Goal: Information Seeking & Learning: Learn about a topic

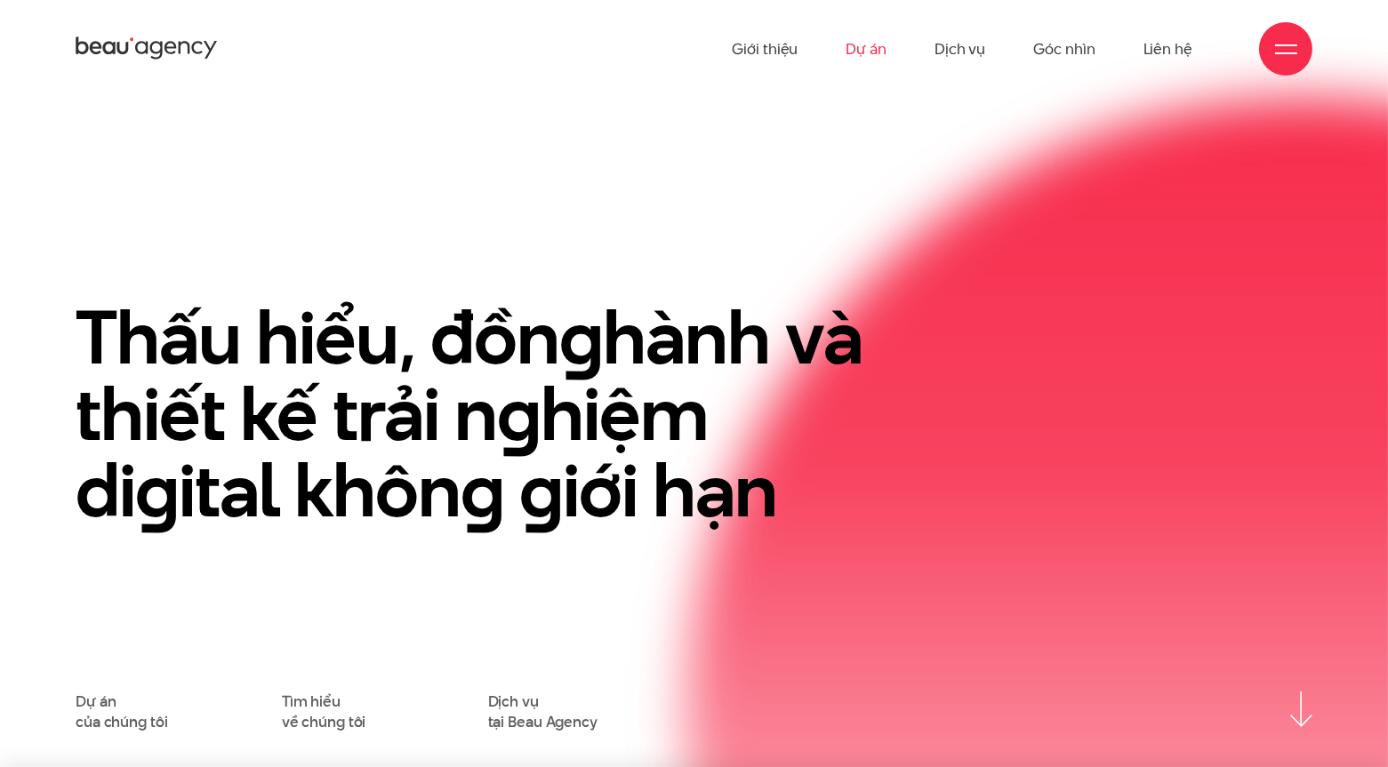
click at [870, 52] on link "Dự án" at bounding box center [866, 49] width 41 height 98
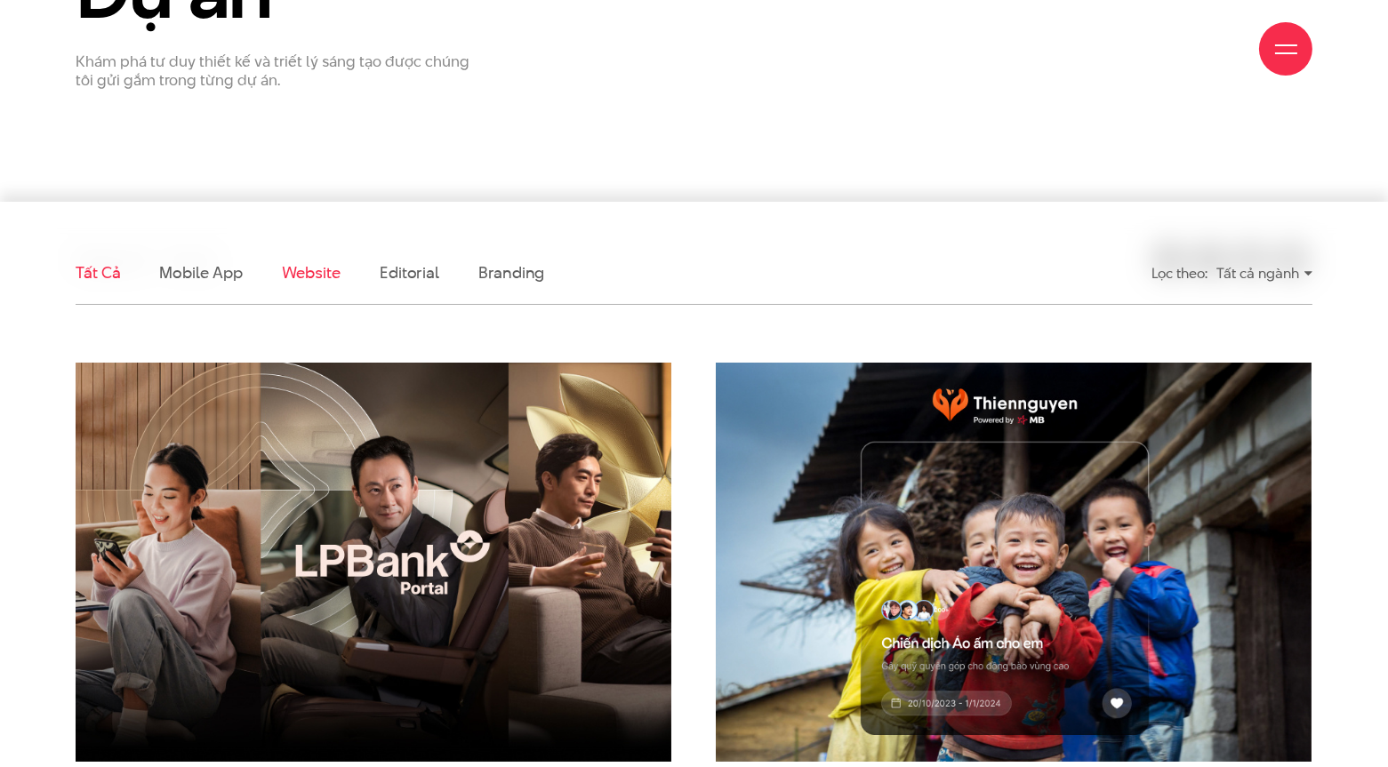
click at [294, 271] on link "Website" at bounding box center [311, 272] width 59 height 22
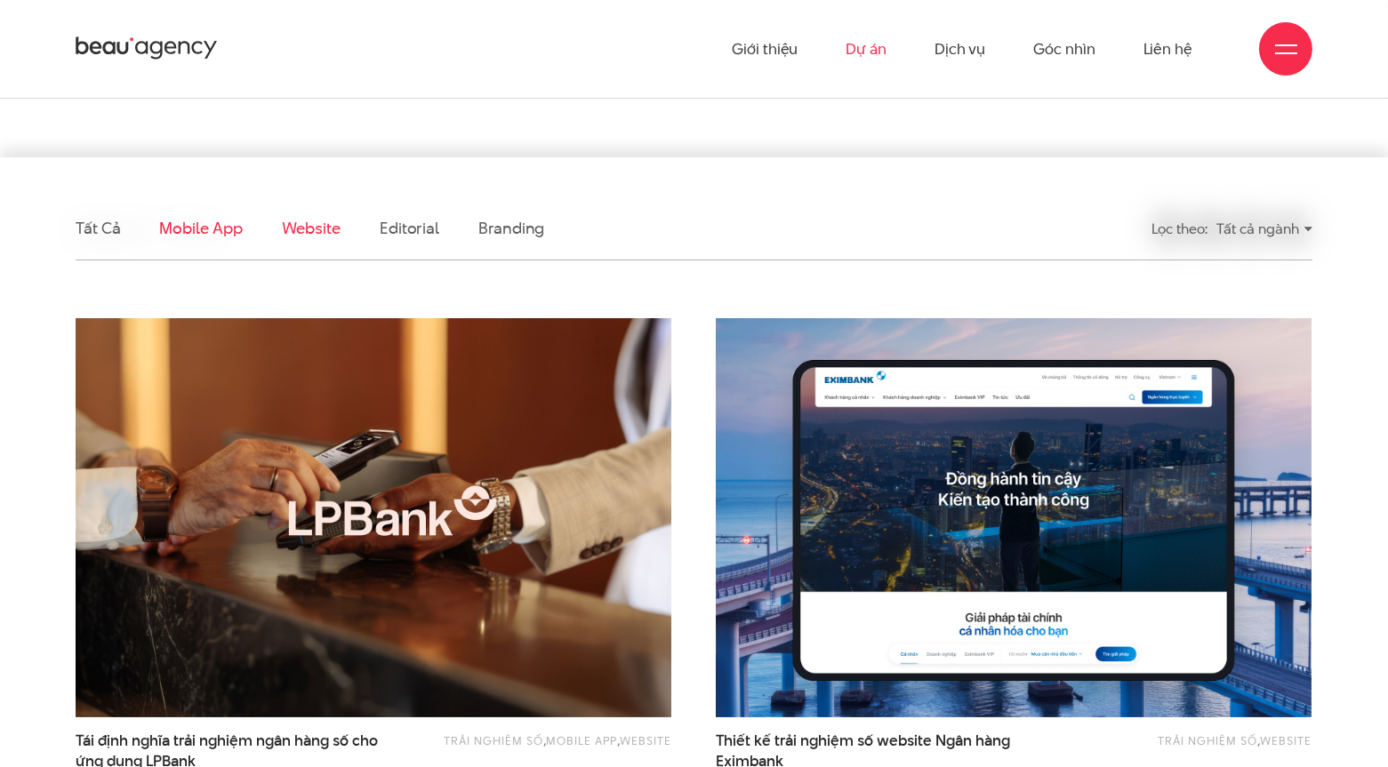
click at [216, 232] on link "Mobile app" at bounding box center [200, 228] width 83 height 22
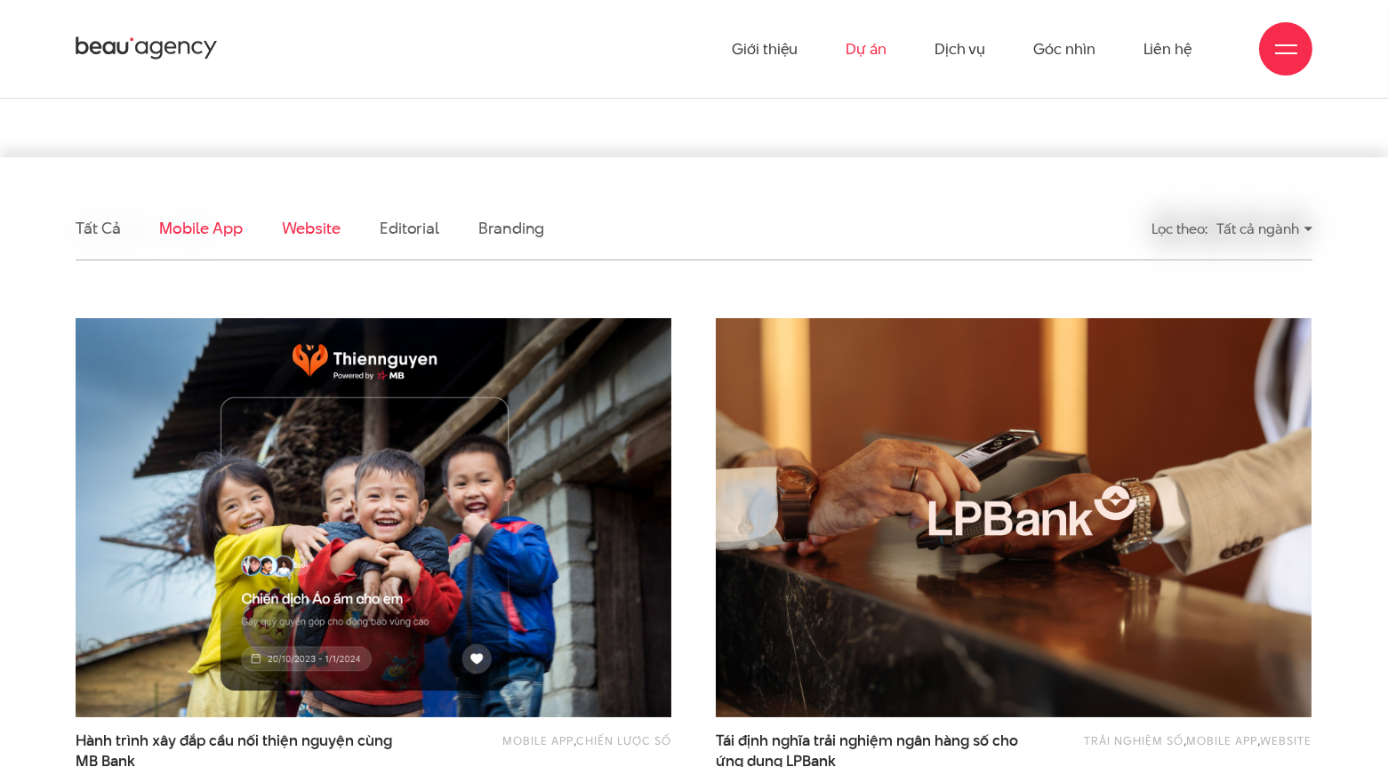
click at [308, 236] on link "Website" at bounding box center [311, 228] width 59 height 22
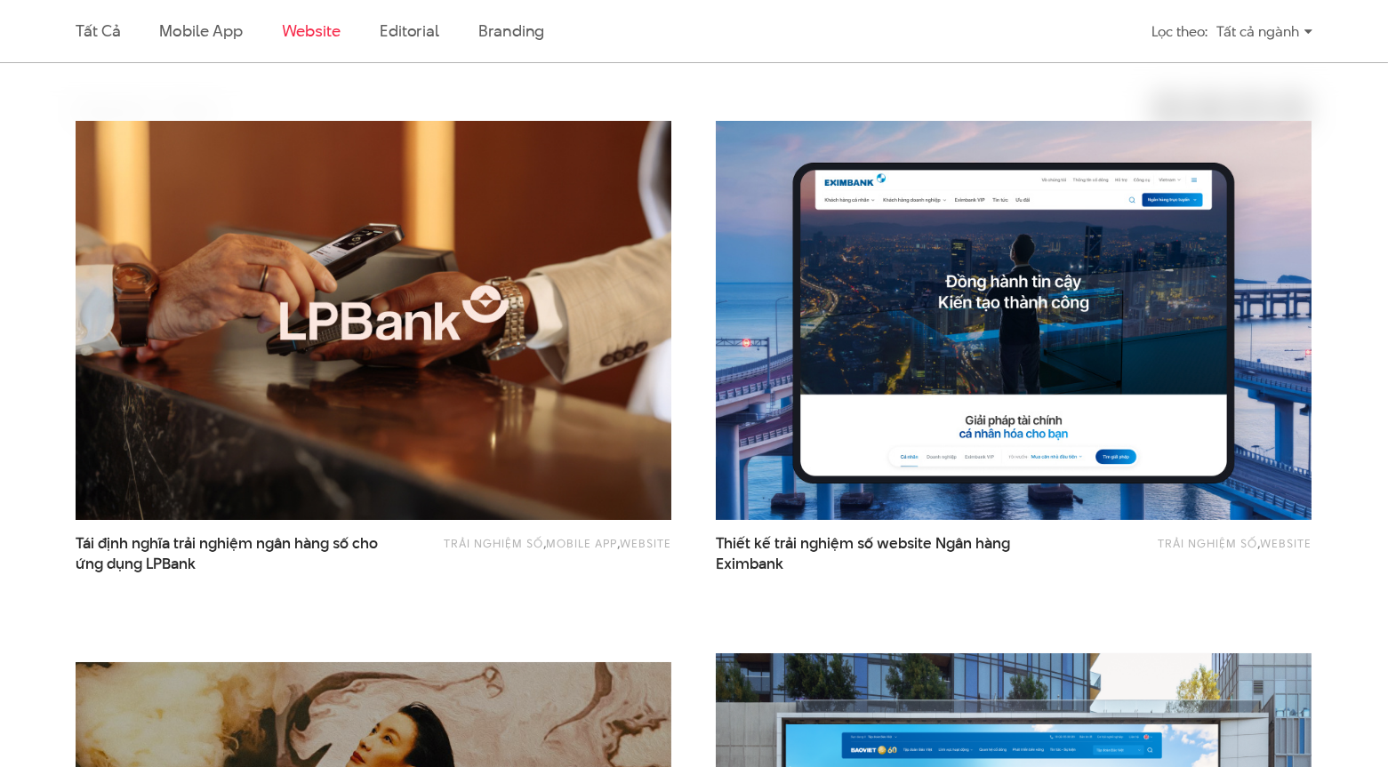
scroll to position [637, 0]
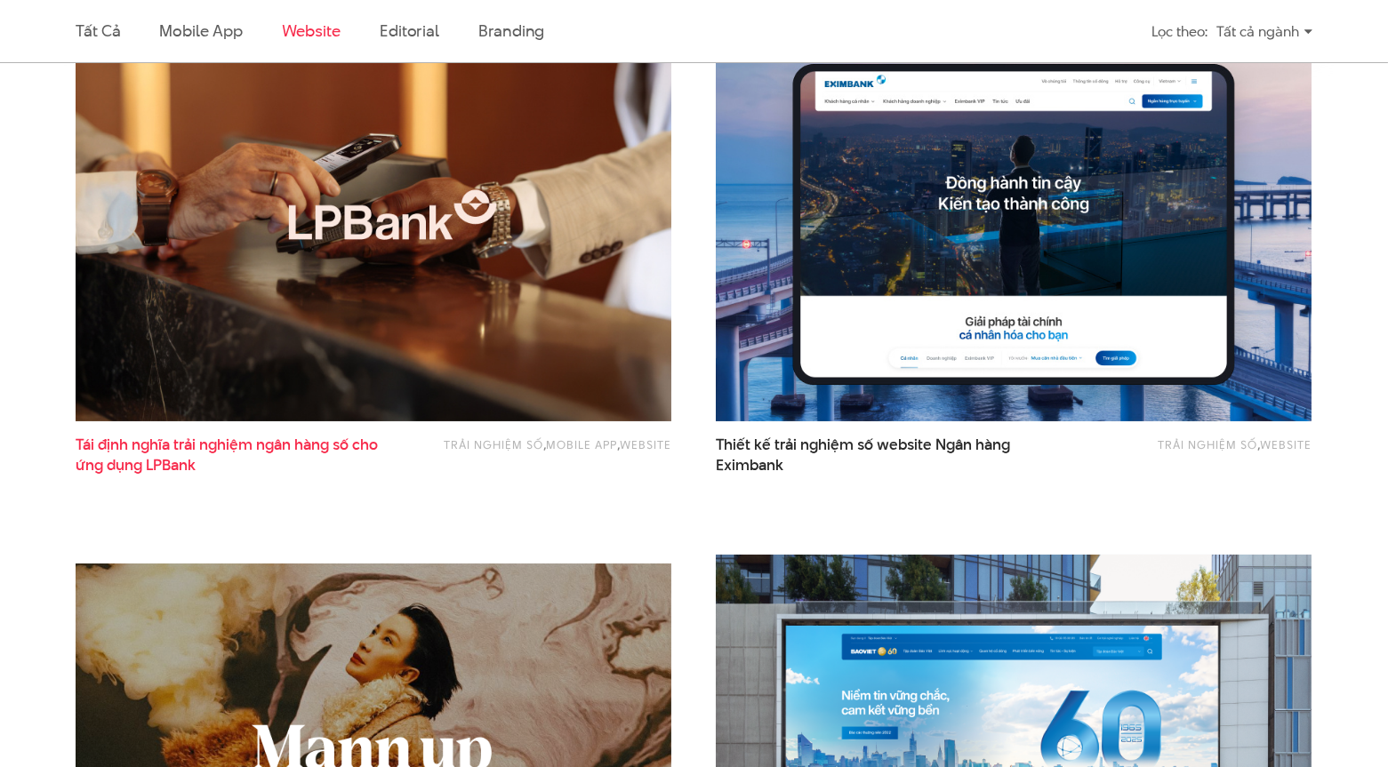
click at [292, 437] on span "Tái định nghĩa trải nghiệm ngân hàng số cho ứng dụng LPBank" at bounding box center [240, 455] width 328 height 41
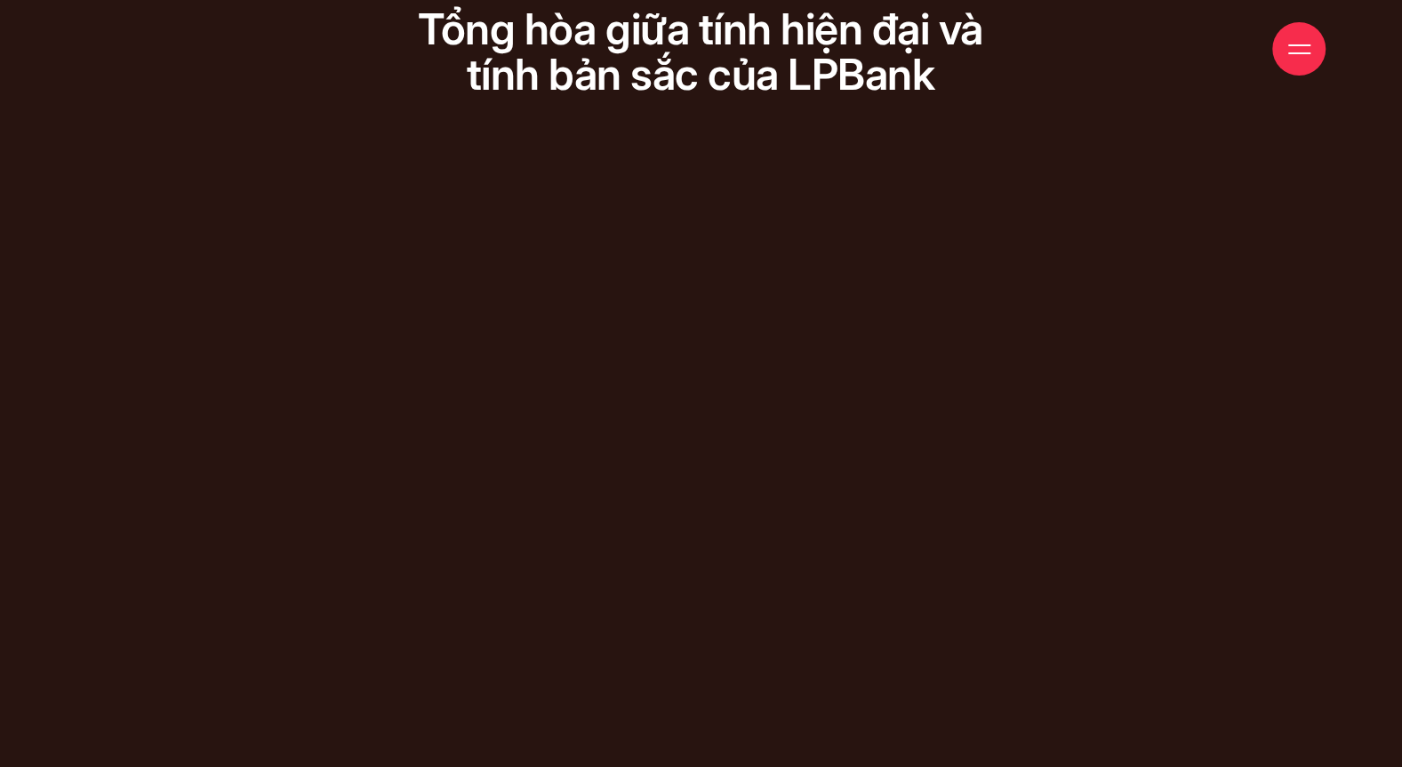
click at [599, 427] on div "Đối với thương hiệu Tổng hòa giữa tính hiện đại và tính bản sắc của LPBank Tổng…" at bounding box center [700, 365] width 1217 height 772
click at [707, 315] on div "Đối với thương hiệu Tổng hòa giữa tính hiện đại và tính bản sắc của LPBank Tổng…" at bounding box center [700, 365] width 1217 height 772
